Goal: Task Accomplishment & Management: Complete application form

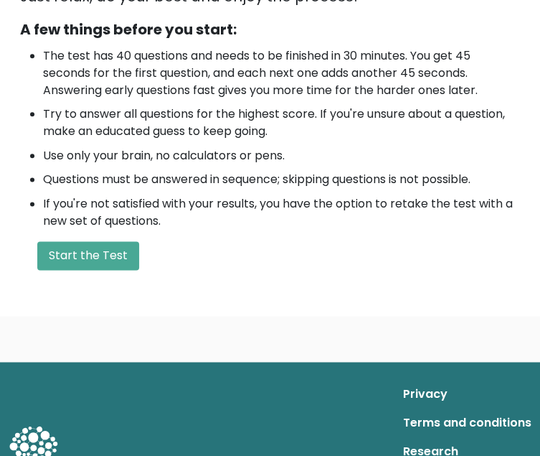
scroll to position [428, 0]
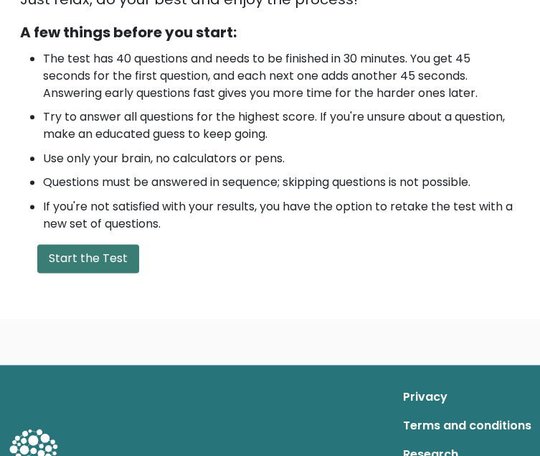
click at [139, 244] on button "Start the Test" at bounding box center [88, 258] width 102 height 29
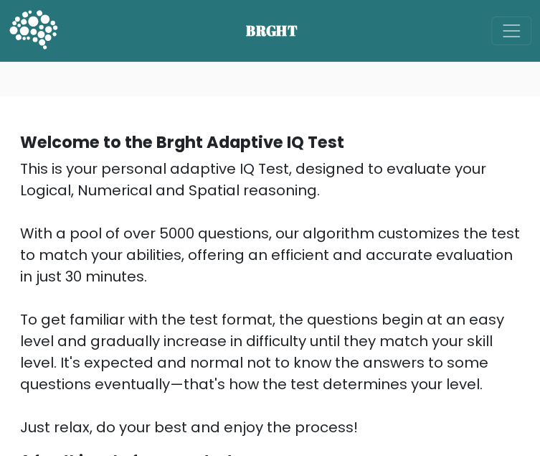
scroll to position [524, 0]
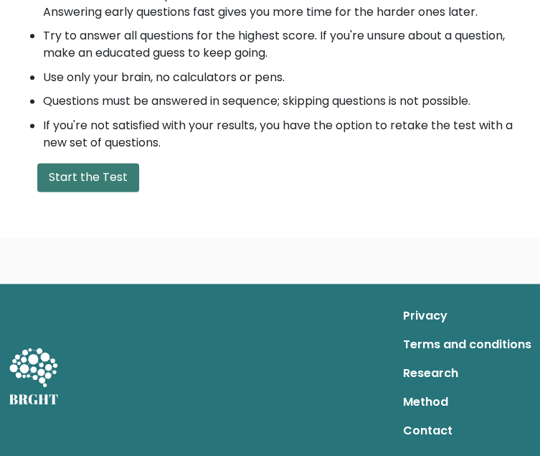
click at [139, 163] on button "Start the Test" at bounding box center [88, 177] width 102 height 29
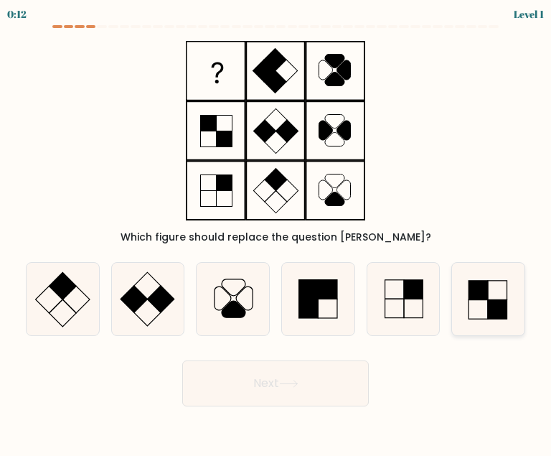
click at [471, 302] on icon at bounding box center [488, 299] width 72 height 72
click at [276, 232] on input "f." at bounding box center [275, 230] width 1 height 4
radio input "true"
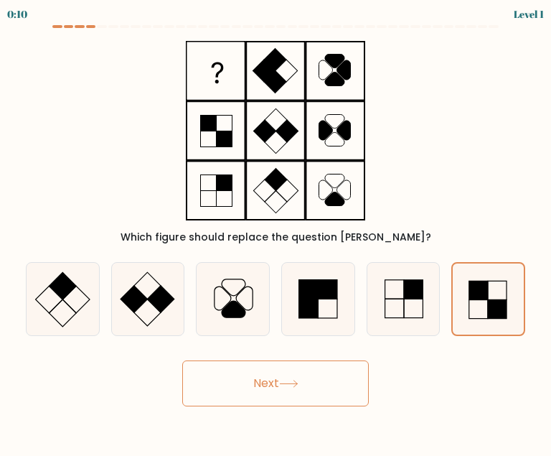
click at [296, 385] on icon at bounding box center [288, 384] width 19 height 8
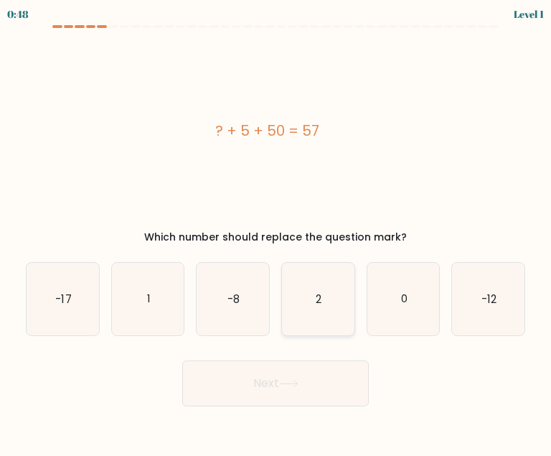
click at [326, 305] on icon "2" at bounding box center [318, 299] width 72 height 72
click at [276, 232] on input "d. 2" at bounding box center [275, 230] width 1 height 4
radio input "true"
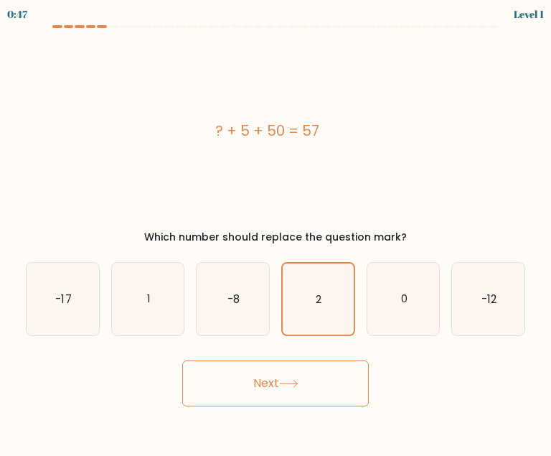
click at [293, 403] on button "Next" at bounding box center [275, 383] width 187 height 46
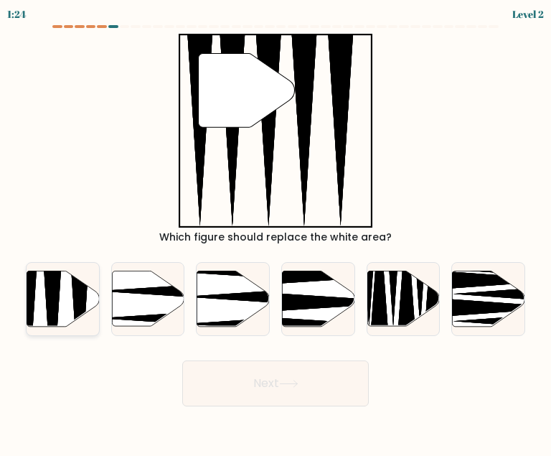
click at [49, 292] on icon at bounding box center [52, 328] width 19 height 143
click at [275, 232] on input "a." at bounding box center [275, 230] width 1 height 4
radio input "true"
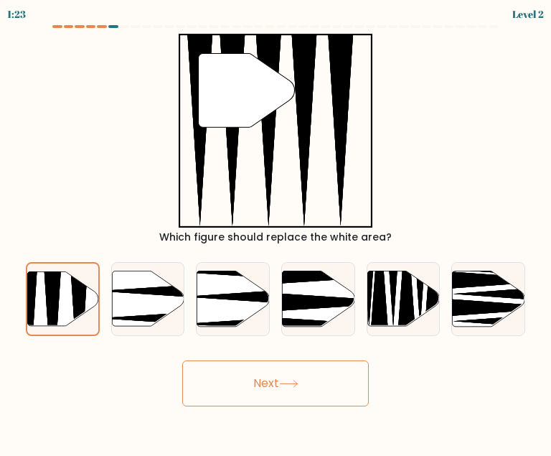
click at [285, 392] on button "Next" at bounding box center [275, 383] width 187 height 46
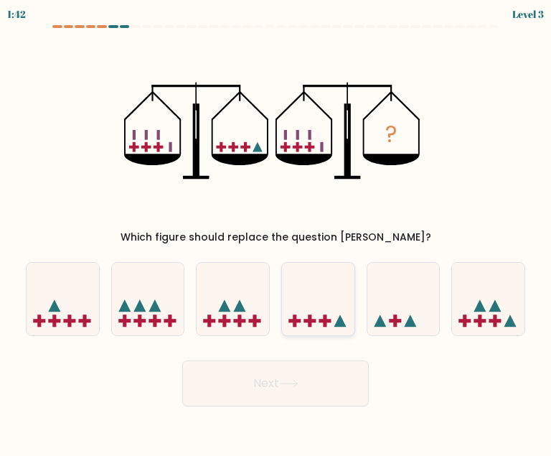
click at [304, 298] on icon at bounding box center [318, 299] width 72 height 60
click at [276, 232] on input "d." at bounding box center [275, 230] width 1 height 4
radio input "true"
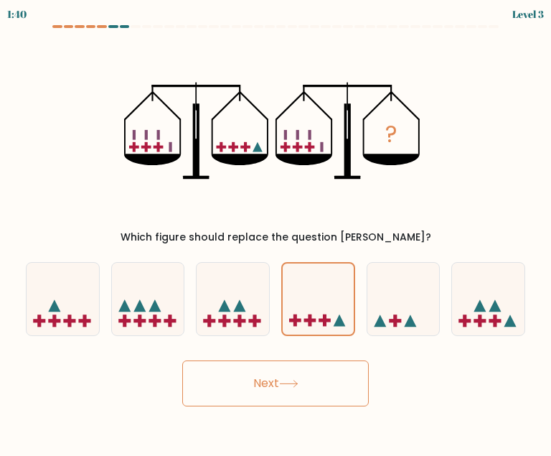
click at [270, 391] on button "Next" at bounding box center [275, 383] width 187 height 46
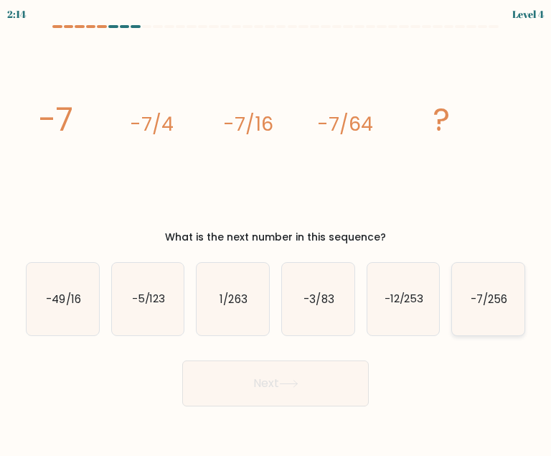
click at [489, 303] on text "-7/256" at bounding box center [489, 298] width 37 height 15
click at [276, 232] on input "f. -7/256" at bounding box center [275, 230] width 1 height 4
radio input "true"
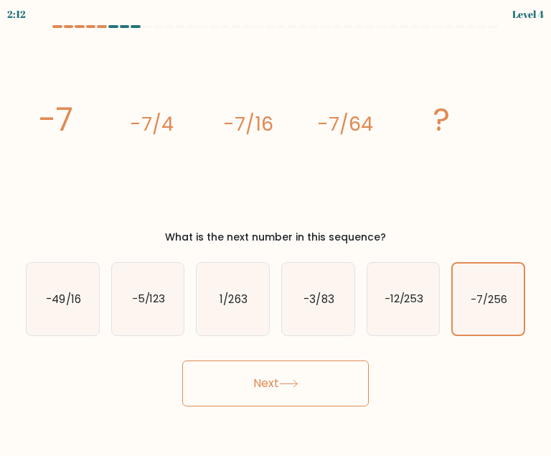
click at [288, 387] on button "Next" at bounding box center [275, 383] width 187 height 46
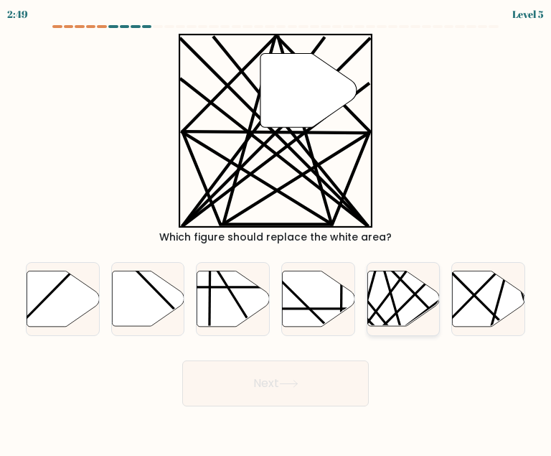
click at [405, 318] on icon at bounding box center [403, 298] width 72 height 55
click at [276, 232] on input "e." at bounding box center [275, 230] width 1 height 4
radio input "true"
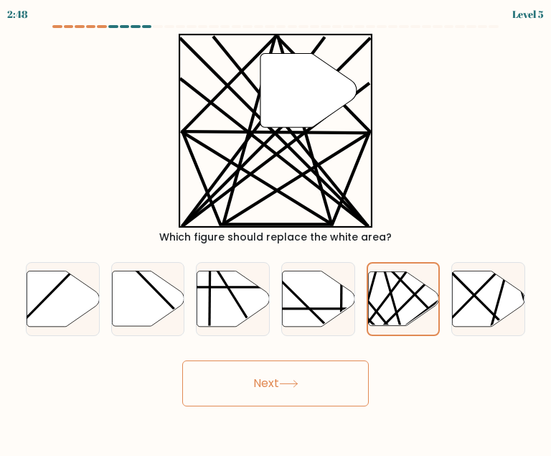
click at [263, 382] on button "Next" at bounding box center [275, 383] width 187 height 46
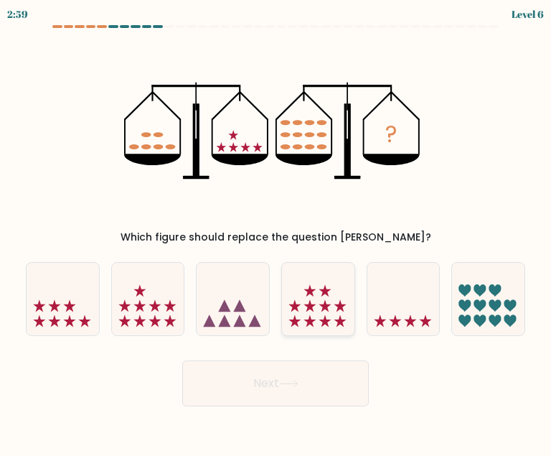
click at [334, 326] on icon at bounding box center [318, 299] width 72 height 60
click at [276, 232] on input "d." at bounding box center [275, 230] width 1 height 4
radio input "true"
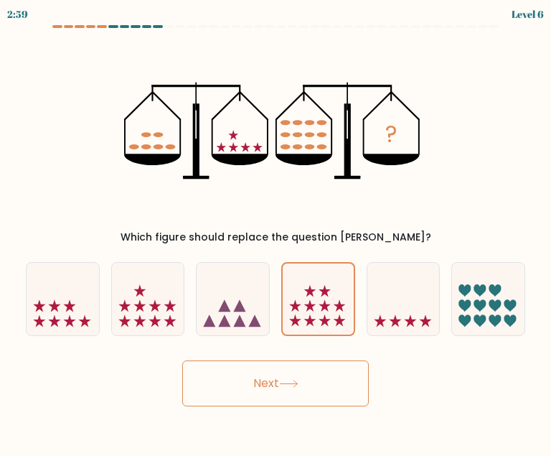
click at [308, 380] on button "Next" at bounding box center [275, 383] width 187 height 46
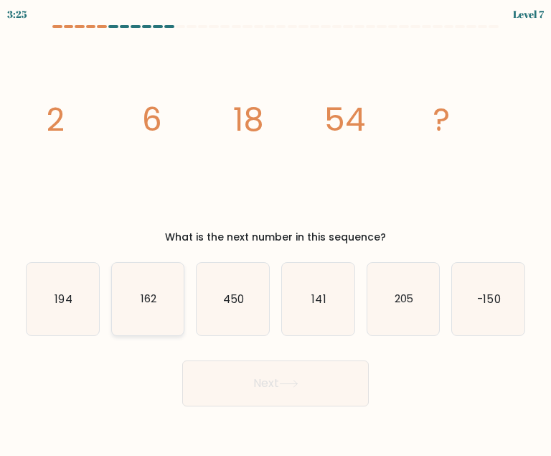
click at [150, 307] on icon "162" at bounding box center [148, 299] width 72 height 72
click at [275, 232] on input "b. 162" at bounding box center [275, 230] width 1 height 4
radio input "true"
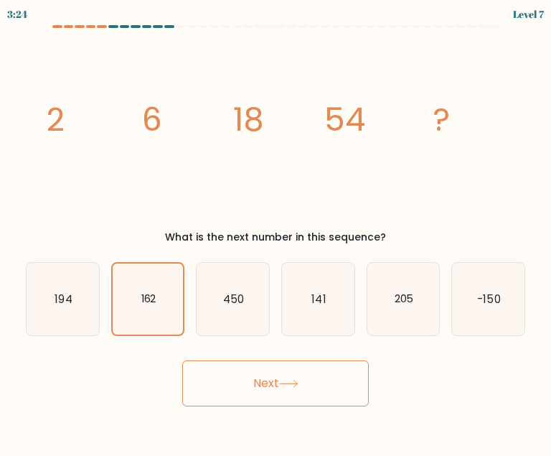
click at [291, 391] on button "Next" at bounding box center [275, 383] width 187 height 46
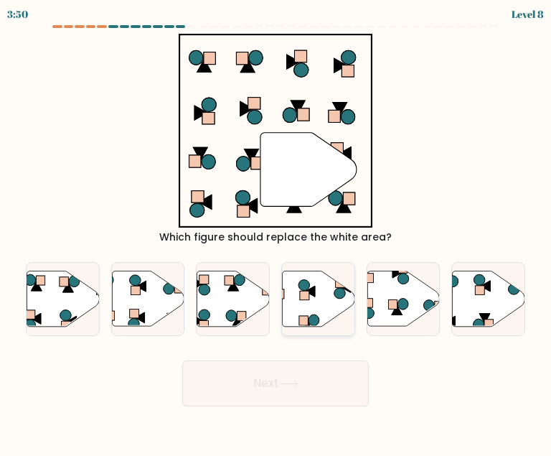
click at [295, 312] on icon at bounding box center [318, 298] width 72 height 55
click at [276, 232] on input "d." at bounding box center [275, 230] width 1 height 4
radio input "true"
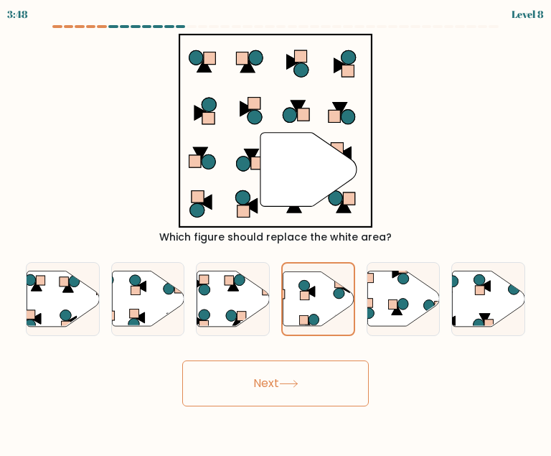
click at [274, 384] on button "Next" at bounding box center [275, 383] width 187 height 46
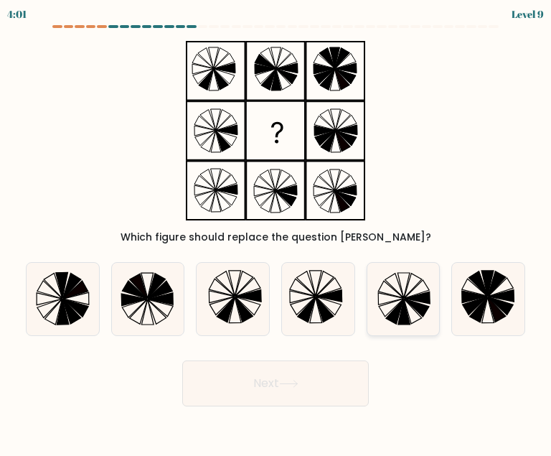
drag, startPoint x: 405, startPoint y: 263, endPoint x: 403, endPoint y: 298, distance: 34.5
click at [403, 298] on icon at bounding box center [403, 299] width 72 height 72
click at [276, 232] on input "e." at bounding box center [275, 230] width 1 height 4
radio input "true"
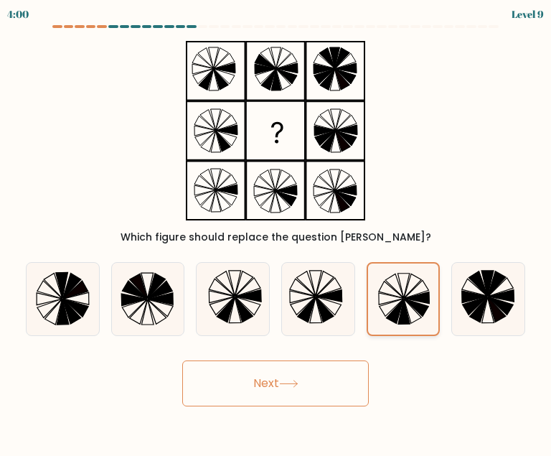
click at [403, 298] on icon at bounding box center [394, 286] width 19 height 24
click at [276, 232] on input "e." at bounding box center [275, 230] width 1 height 4
click at [326, 377] on button "Next" at bounding box center [275, 383] width 187 height 46
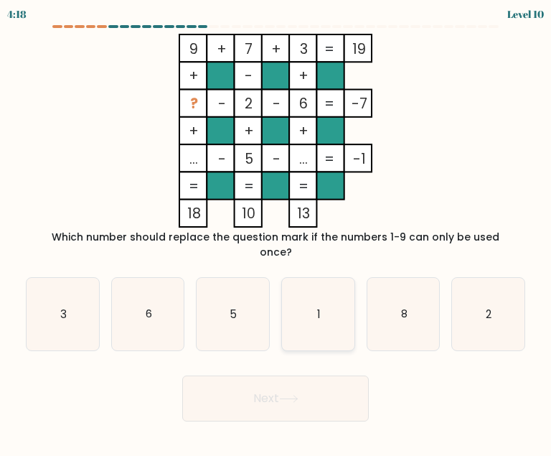
click at [319, 308] on icon "1" at bounding box center [318, 314] width 72 height 72
click at [276, 232] on input "d. 1" at bounding box center [275, 230] width 1 height 4
radio input "true"
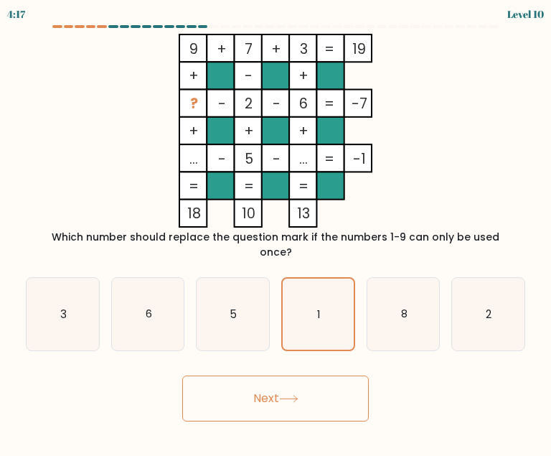
click at [306, 392] on button "Next" at bounding box center [275, 398] width 187 height 46
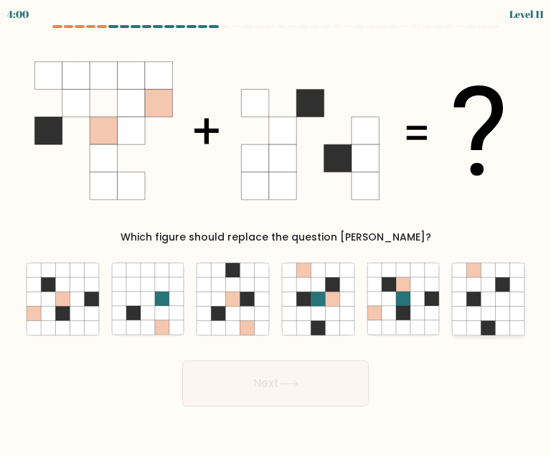
click at [481, 313] on icon at bounding box center [474, 313] width 14 height 14
click at [276, 232] on input "f." at bounding box center [275, 230] width 1 height 4
radio input "true"
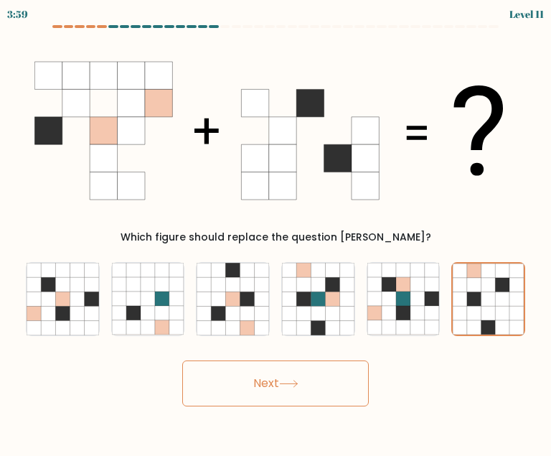
click at [290, 372] on button "Next" at bounding box center [275, 383] width 187 height 46
